Goal: Check status: Check status

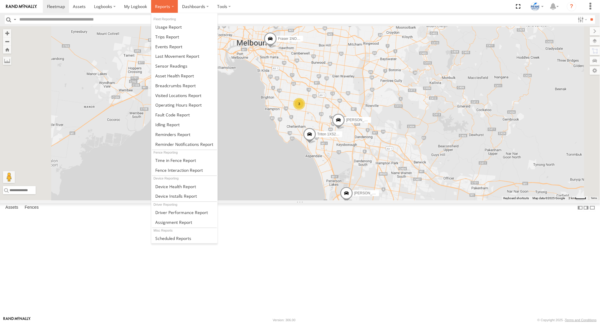
click at [171, 6] on label at bounding box center [164, 6] width 27 height 13
click at [170, 37] on span at bounding box center [167, 37] width 24 height 6
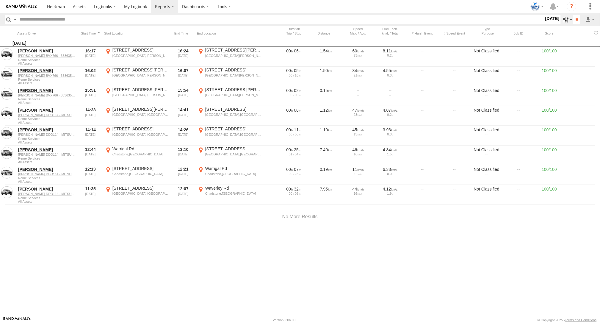
click at [564, 21] on label at bounding box center [567, 19] width 13 height 9
click at [0, 0] on label at bounding box center [0, 0] width 0 height 0
click at [0, 0] on span at bounding box center [0, 0] width 0 height 0
click at [576, 19] on input "**" at bounding box center [577, 19] width 7 height 9
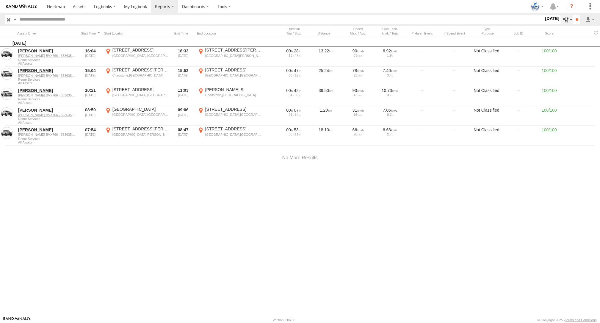
click at [563, 18] on label at bounding box center [567, 19] width 13 height 9
click at [0, 0] on span at bounding box center [0, 0] width 0 height 0
click at [0, 0] on label at bounding box center [0, 0] width 0 height 0
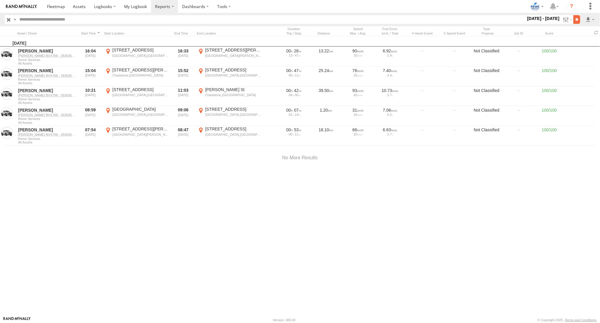
click at [577, 19] on input "**" at bounding box center [577, 19] width 7 height 9
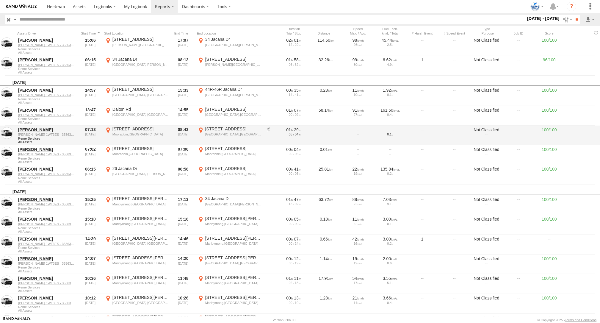
scroll to position [386, 0]
